Goal: Book appointment/travel/reservation

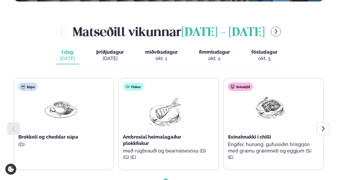
scroll to position [240, 0]
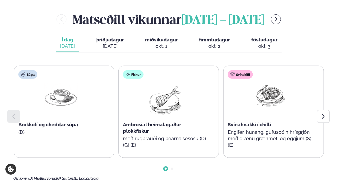
click at [323, 113] on icon at bounding box center [323, 116] width 6 height 6
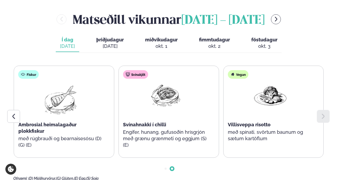
click at [107, 37] on span "þriðjudagur" at bounding box center [109, 40] width 27 height 6
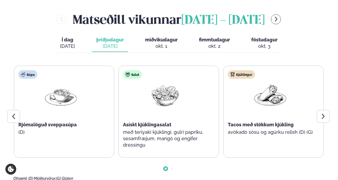
click at [323, 113] on icon at bounding box center [323, 115] width 3 height 5
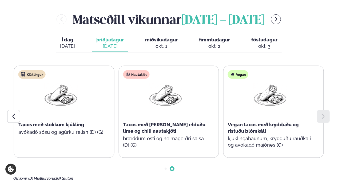
click at [157, 37] on span "miðvikudagur" at bounding box center [161, 40] width 33 height 6
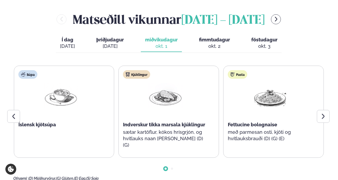
click at [319, 110] on div at bounding box center [322, 116] width 13 height 13
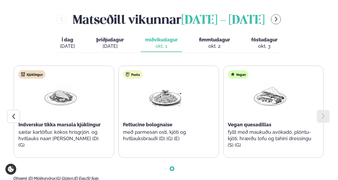
click at [319, 110] on div at bounding box center [322, 116] width 13 height 13
click at [216, 43] on div "okt. 2" at bounding box center [214, 46] width 31 height 6
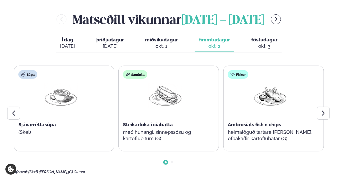
click at [326, 110] on icon at bounding box center [323, 113] width 6 height 6
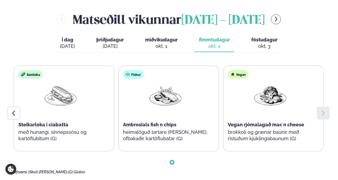
click at [263, 37] on span "föstudagur" at bounding box center [264, 40] width 26 height 6
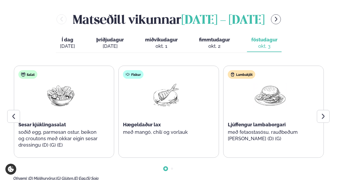
click at [324, 113] on icon at bounding box center [323, 115] width 3 height 5
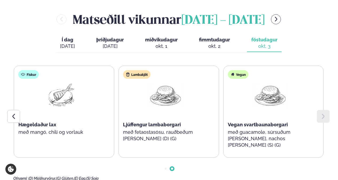
click at [324, 113] on icon at bounding box center [323, 115] width 3 height 5
click at [220, 37] on span "fimmtudagur" at bounding box center [214, 40] width 31 height 6
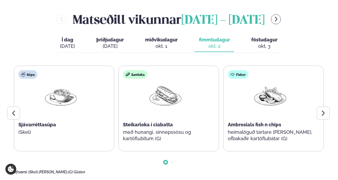
click at [161, 37] on span "miðvikudagur" at bounding box center [161, 40] width 33 height 6
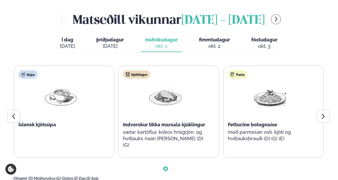
click at [11, 113] on icon at bounding box center [13, 116] width 6 height 6
click at [322, 113] on icon at bounding box center [323, 115] width 3 height 5
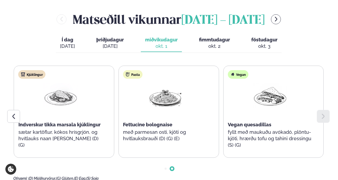
click at [322, 113] on icon at bounding box center [323, 115] width 3 height 5
click at [11, 110] on div at bounding box center [13, 116] width 13 height 13
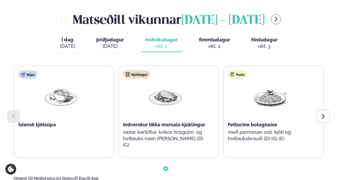
click at [13, 110] on div at bounding box center [13, 116] width 13 height 13
click at [118, 37] on span "þriðjudagur" at bounding box center [109, 40] width 27 height 6
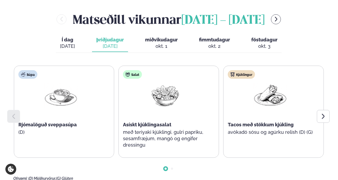
click at [324, 113] on icon at bounding box center [323, 116] width 6 height 6
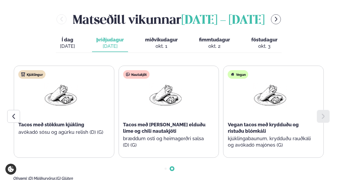
click at [68, 36] on span "Í dag" at bounding box center [67, 39] width 15 height 6
